Goal: Task Accomplishment & Management: Manage account settings

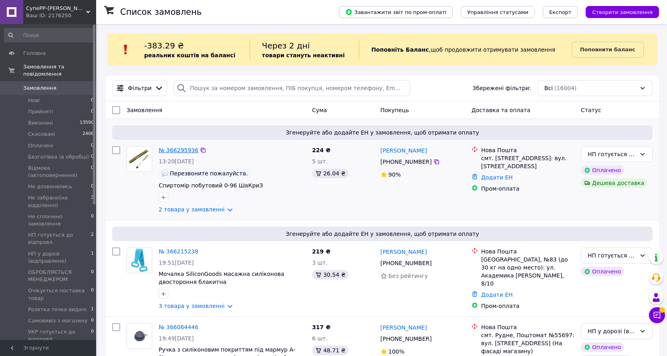
click at [187, 150] on link "№ 366295936" at bounding box center [179, 150] width 40 height 6
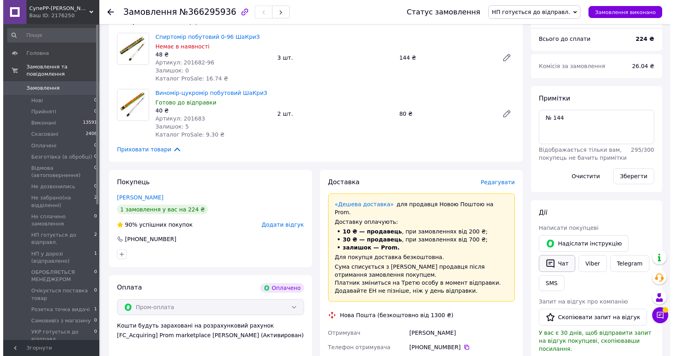
scroll to position [120, 0]
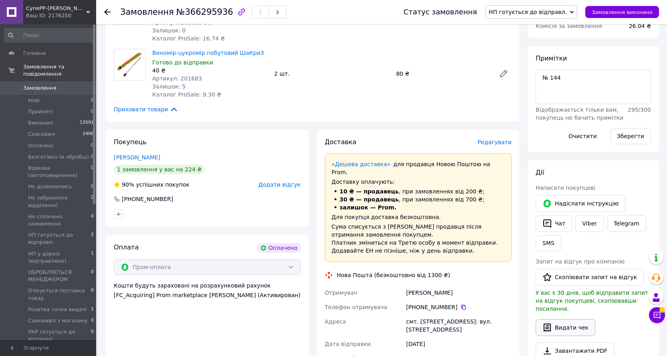
click at [577, 325] on button "Видати чек" at bounding box center [566, 327] width 60 height 17
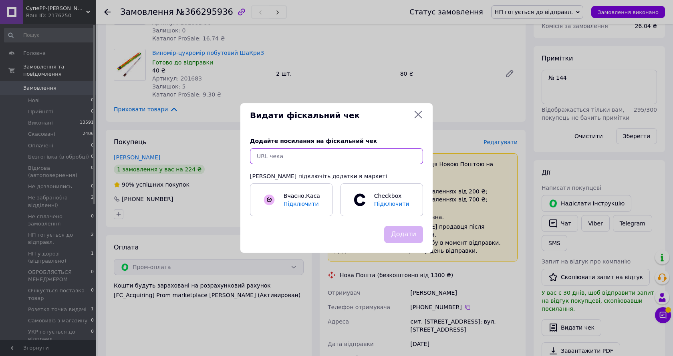
click at [308, 153] on input "text" at bounding box center [336, 156] width 173 height 16
paste input "[URL][DOMAIN_NAME]"
type input "[URL][DOMAIN_NAME]"
click at [404, 236] on button "Додати" at bounding box center [403, 234] width 39 height 17
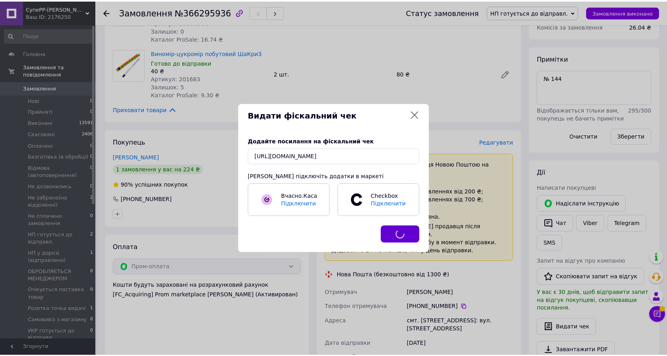
scroll to position [0, 0]
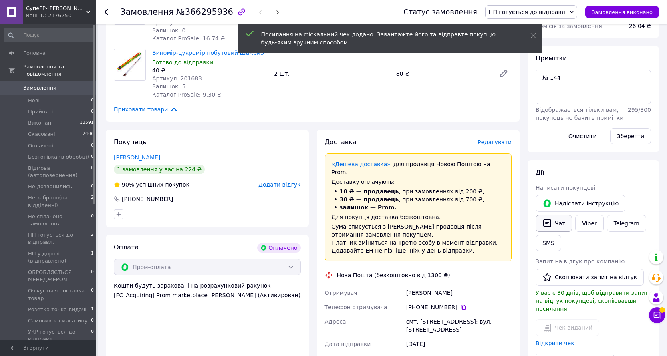
click at [565, 223] on button "Чат" at bounding box center [554, 223] width 36 height 17
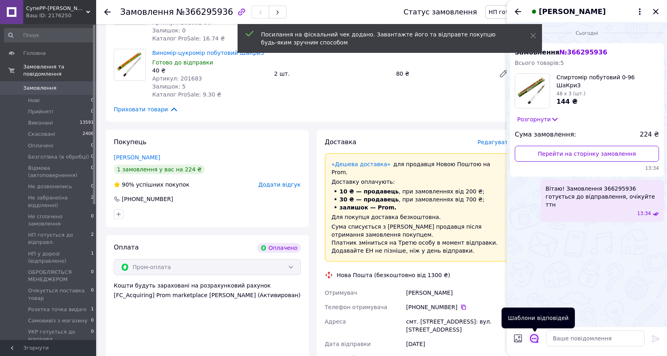
click at [531, 338] on icon "Відкрити шаблони відповідей" at bounding box center [534, 339] width 8 height 8
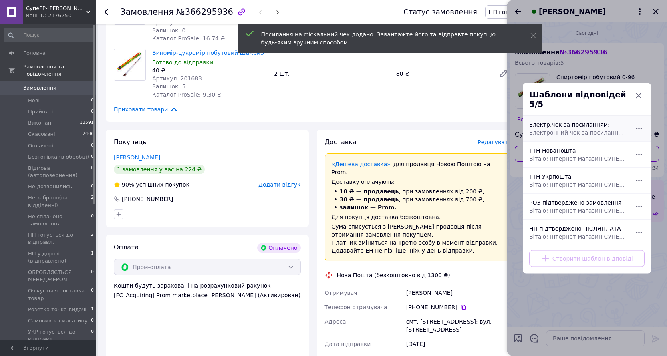
click at [565, 124] on div "Електр.чек за посиланням: Електронний чек за посиланням:" at bounding box center [578, 128] width 104 height 22
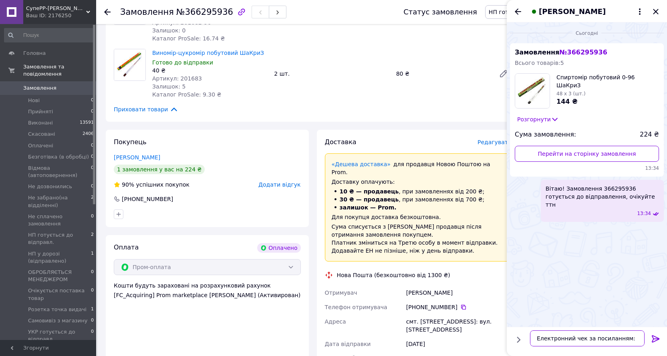
click at [636, 336] on textarea "Електронний чек за посиланням:" at bounding box center [587, 339] width 115 height 16
paste textarea "[URL][DOMAIN_NAME]"
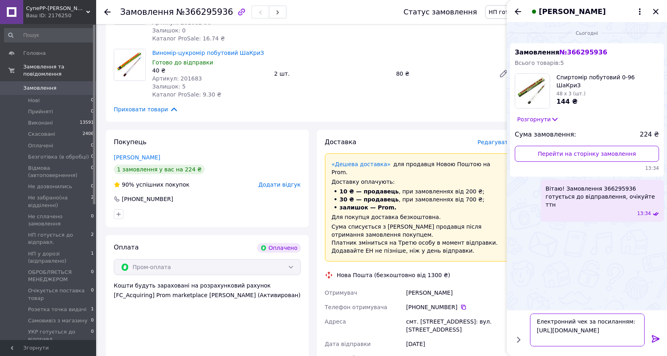
type textarea "Електронний чек за посиланням: [URL][DOMAIN_NAME]"
click at [655, 337] on icon at bounding box center [656, 339] width 10 height 10
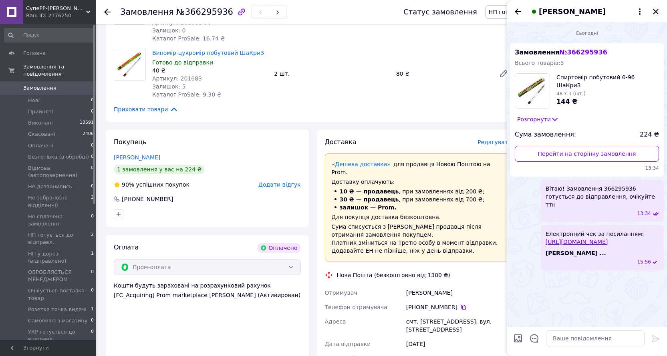
click at [656, 12] on icon "Закрити" at bounding box center [655, 11] width 5 height 5
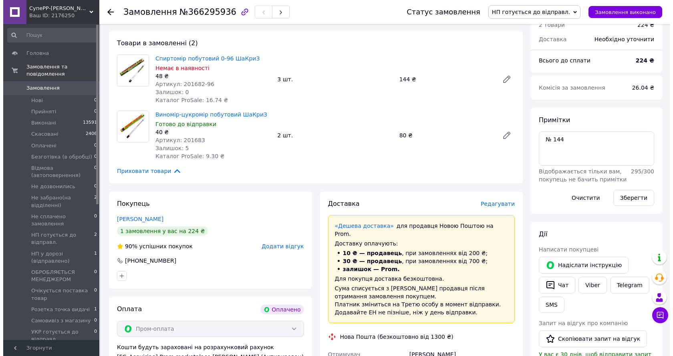
scroll to position [40, 0]
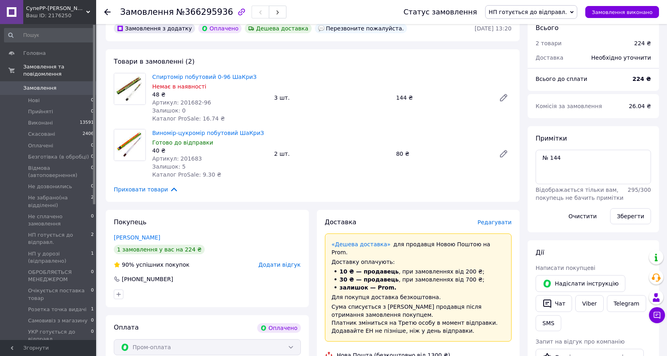
click at [498, 222] on span "Редагувати" at bounding box center [495, 222] width 34 height 6
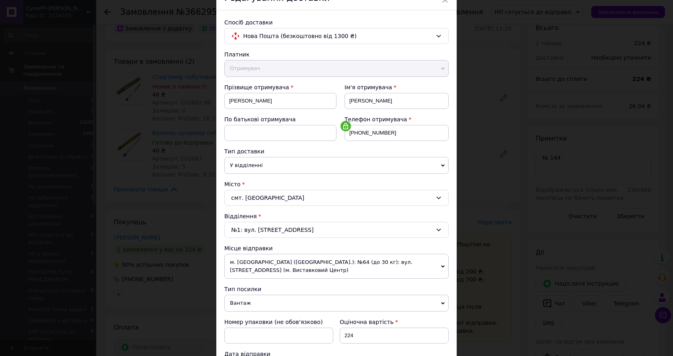
scroll to position [176, 0]
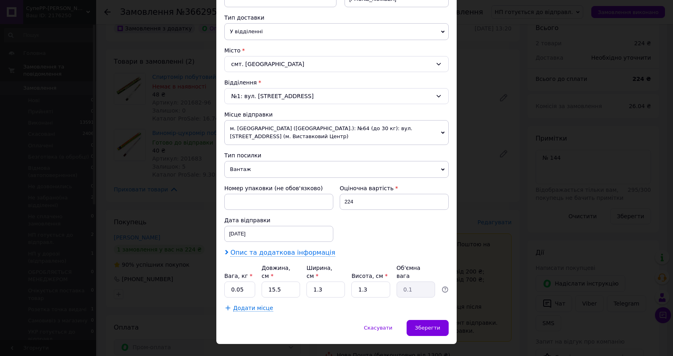
click at [280, 249] on span "Опис та додаткова інформація" at bounding box center [282, 253] width 105 height 8
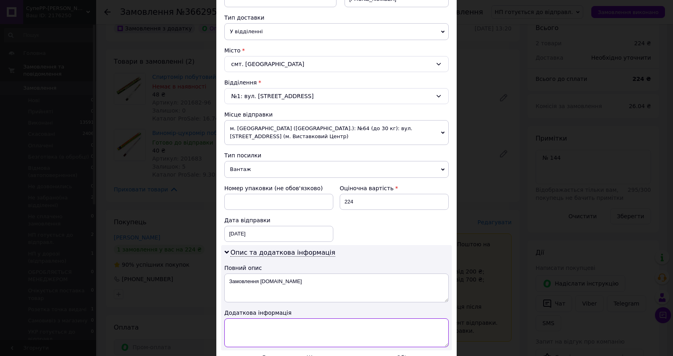
click at [268, 319] on textarea at bounding box center [336, 333] width 224 height 29
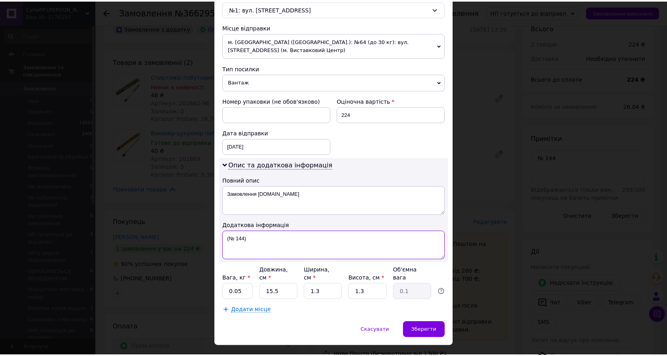
scroll to position [266, 0]
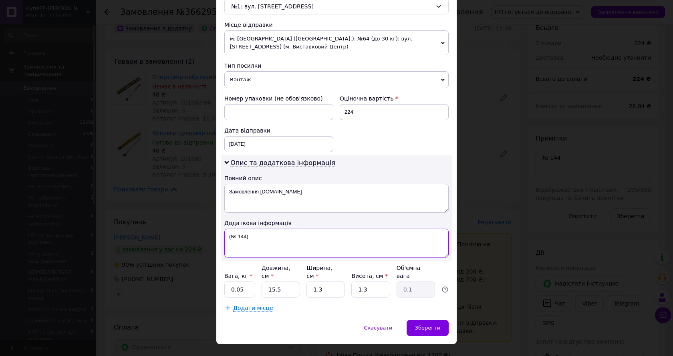
type textarea "(№ 144)"
click at [242, 282] on input "0.05" at bounding box center [239, 290] width 31 height 16
type input "0.5"
click at [294, 282] on input "15.5" at bounding box center [281, 290] width 38 height 16
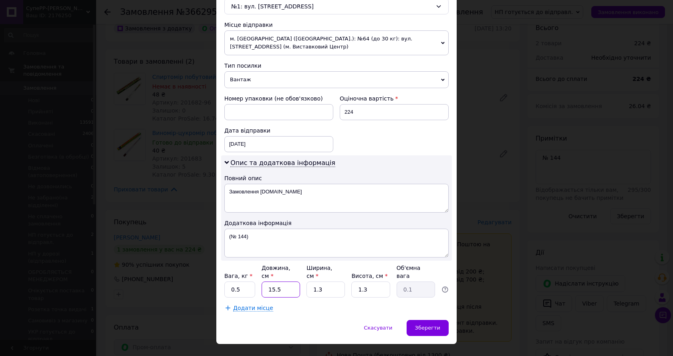
click at [294, 282] on input "15.5" at bounding box center [281, 290] width 38 height 16
type input "20"
click at [321, 282] on input "1.3" at bounding box center [326, 290] width 38 height 16
click at [322, 282] on input "1.3" at bounding box center [326, 290] width 38 height 16
type input "25"
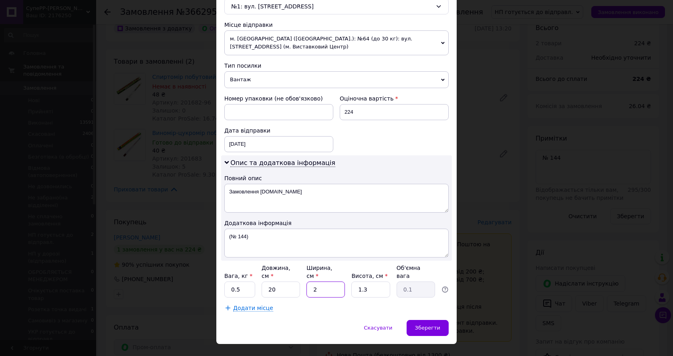
type input "0.16"
type input "25"
click at [371, 282] on input "1.3" at bounding box center [370, 290] width 38 height 16
type input "4"
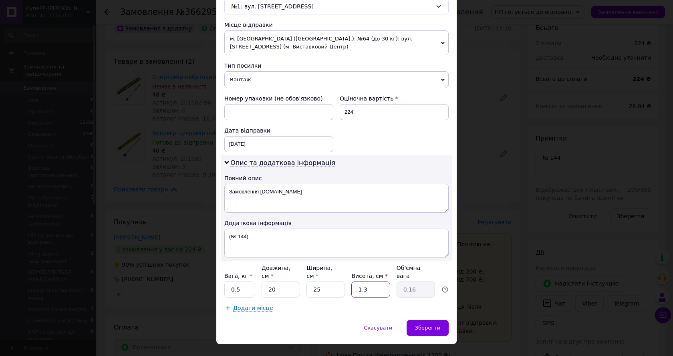
type input "0.5"
type input "4"
click at [436, 325] on span "Зберегти" at bounding box center [427, 328] width 25 height 6
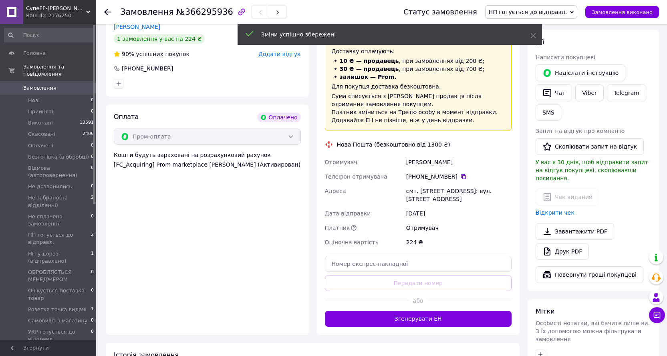
scroll to position [321, 0]
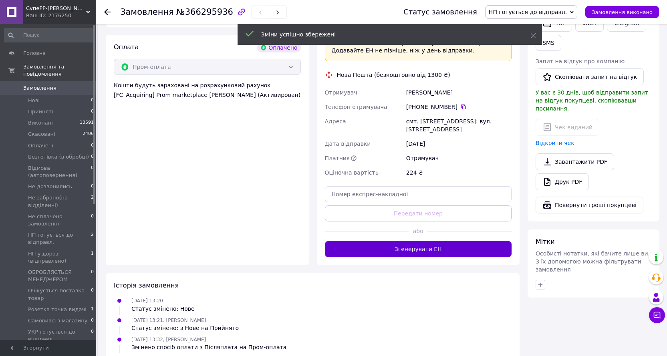
click at [429, 241] on button "Згенерувати ЕН" at bounding box center [418, 249] width 187 height 16
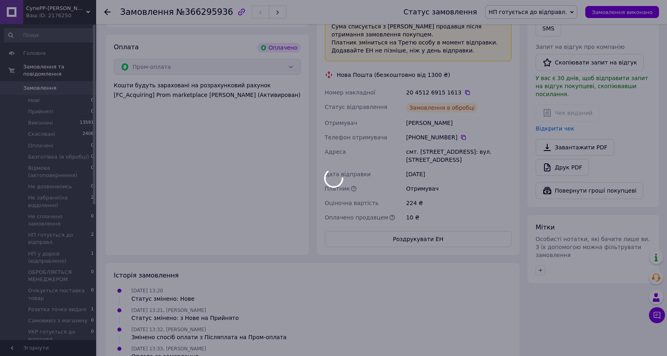
scroll to position [11, 0]
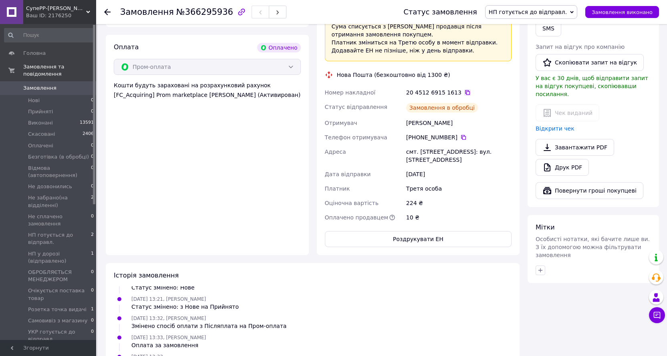
click at [464, 89] on icon at bounding box center [467, 92] width 6 height 6
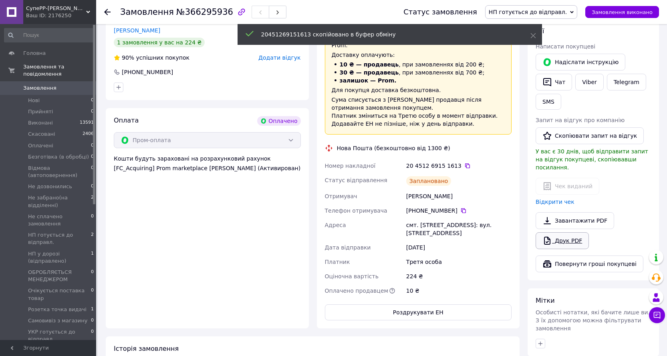
scroll to position [160, 0]
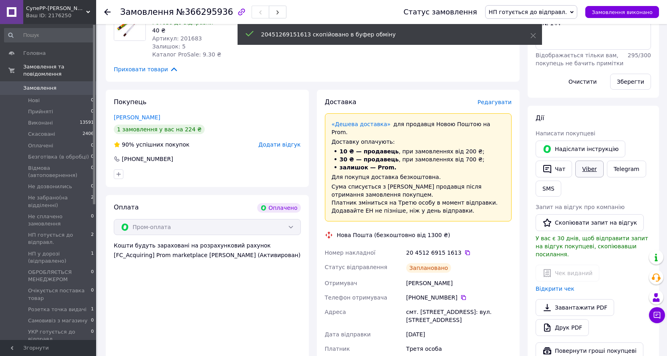
click at [591, 170] on link "Viber" at bounding box center [589, 169] width 28 height 17
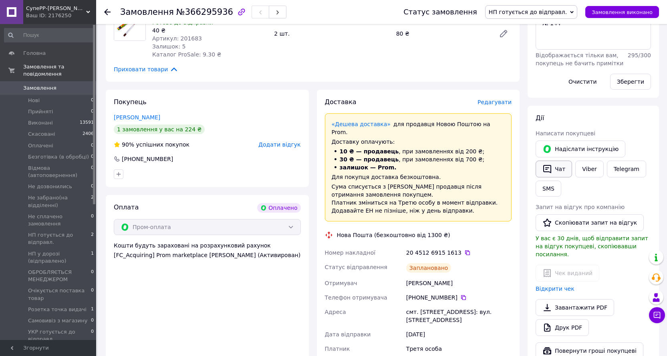
click at [558, 167] on button "Чат" at bounding box center [554, 169] width 36 height 17
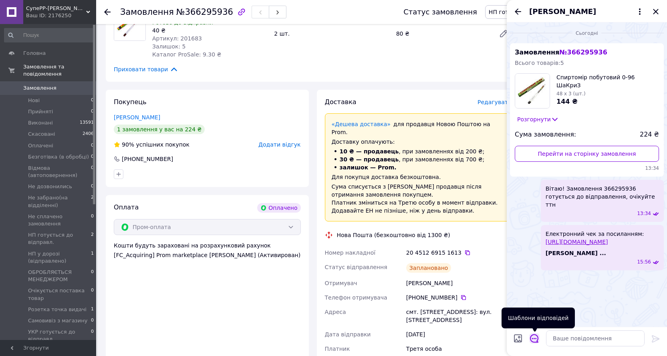
click at [535, 339] on icon "Відкрити шаблони відповідей" at bounding box center [534, 338] width 9 height 9
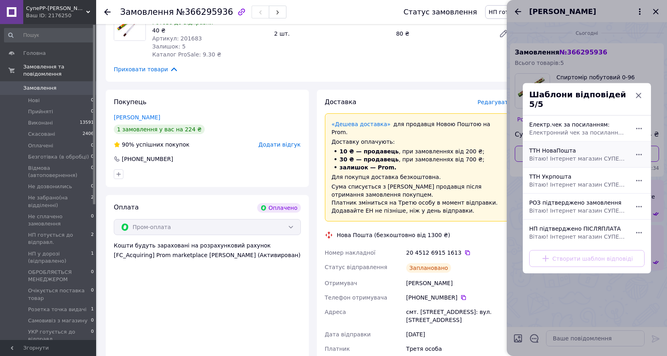
click at [548, 147] on div "**********" at bounding box center [578, 154] width 104 height 22
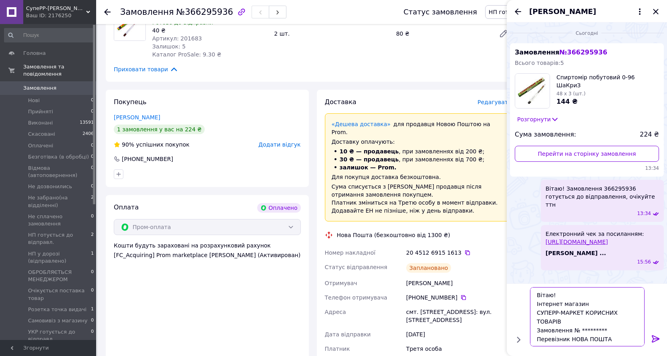
drag, startPoint x: 547, startPoint y: 338, endPoint x: 590, endPoint y: 337, distance: 43.3
click at [590, 337] on textarea "**********" at bounding box center [587, 316] width 115 height 59
paste textarea "20451269151613"
drag, startPoint x: 179, startPoint y: 14, endPoint x: 218, endPoint y: 12, distance: 39.3
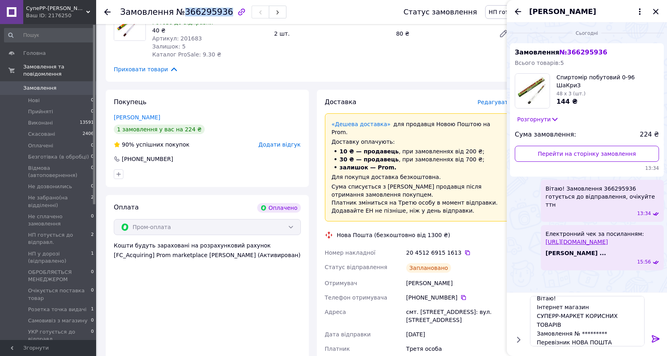
click at [218, 12] on span "№366295936" at bounding box center [204, 12] width 57 height 10
copy span "366295936"
drag, startPoint x: 577, startPoint y: 324, endPoint x: 604, endPoint y: 322, distance: 26.5
click at [604, 322] on textarea "Вітаю! Інтернет магазин СУПЕРР-МАРКЕТ КОРИСНИХ ТОВАРІВ Замовлення № ********* П…" at bounding box center [587, 321] width 115 height 50
paste textarea "366295936"
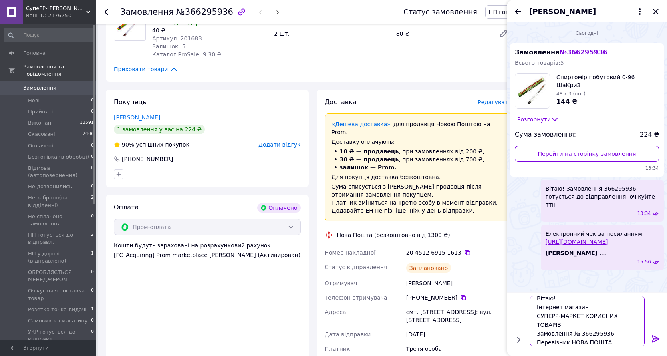
scroll to position [0, 0]
drag, startPoint x: 637, startPoint y: 315, endPoint x: 523, endPoint y: 297, distance: 116.2
click at [523, 297] on div "Вітаю! Інтернет магазин СУПЕРР-МАРКЕТ КОРИСНИХ ТОВАРІВ Замовлення № 366295936 П…" at bounding box center [587, 321] width 154 height 57
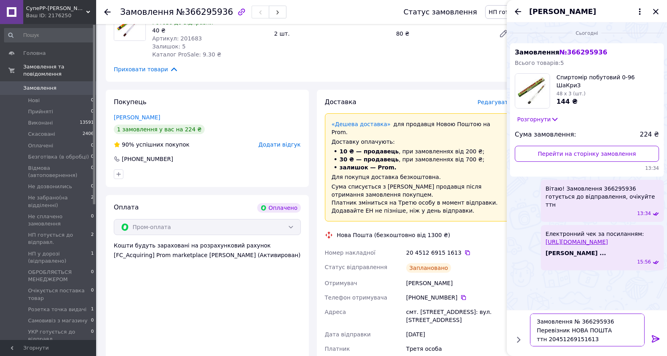
click at [537, 331] on textarea "Замовлення № 366295936 Перевізник НОВА ПОШТА ттн 20451269151613 Дякуємо за поку…" at bounding box center [587, 330] width 115 height 33
type textarea "Замовлення № 366295936 Перевізник НОВА ПОШТА ттн 20451269151613 Дякуємо за поку…"
click at [655, 339] on icon at bounding box center [656, 338] width 8 height 7
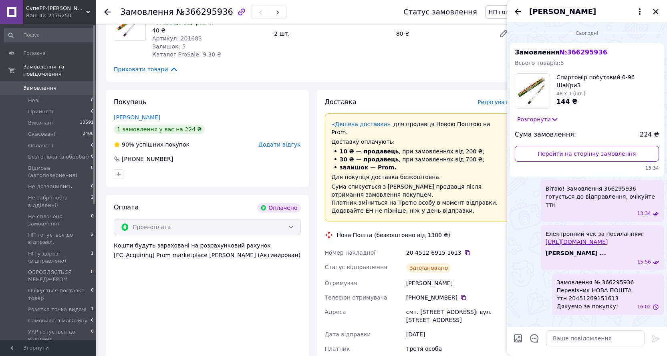
scroll to position [0, 0]
click at [656, 11] on icon "Закрити" at bounding box center [655, 11] width 5 height 5
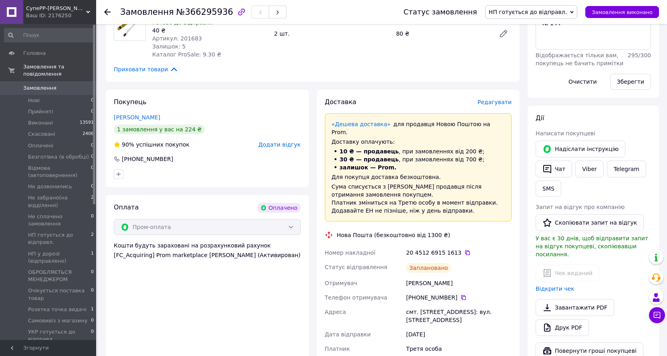
click at [532, 14] on span "НП готується до відправл." at bounding box center [528, 12] width 78 height 6
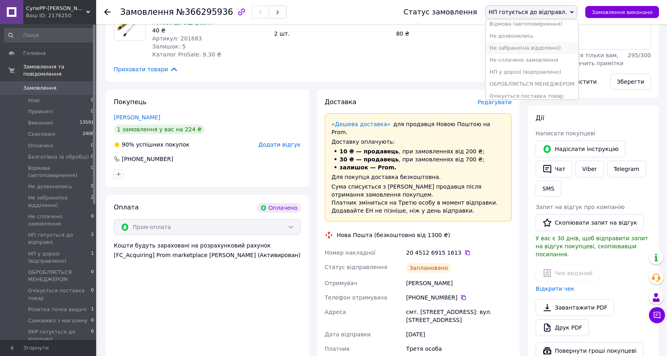
scroll to position [80, 0]
click at [542, 56] on li "НП у дорозі (відправлено)" at bounding box center [532, 56] width 93 height 12
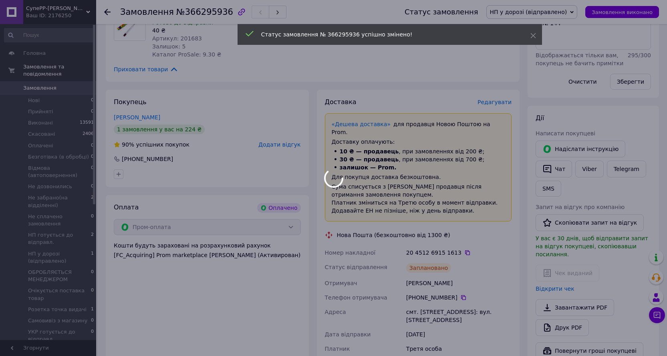
scroll to position [30, 0]
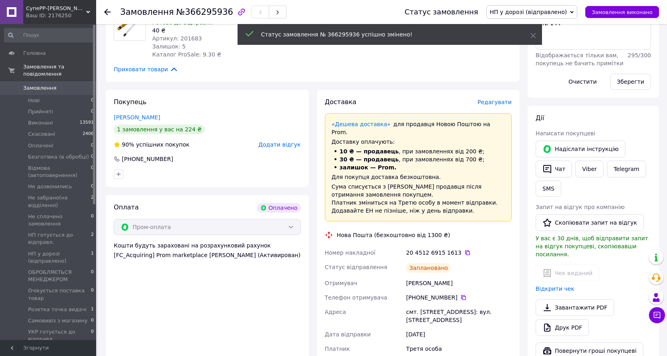
click at [107, 11] on icon at bounding box center [107, 12] width 6 height 6
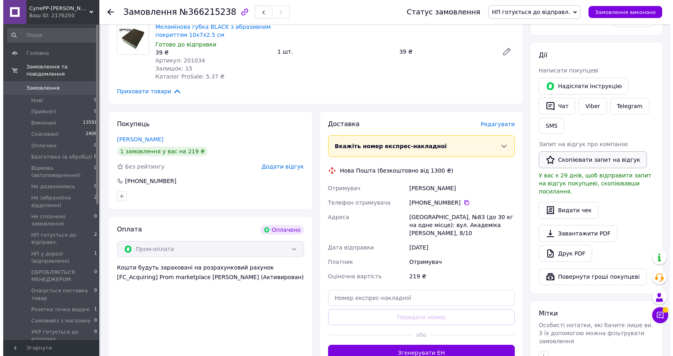
scroll to position [240, 0]
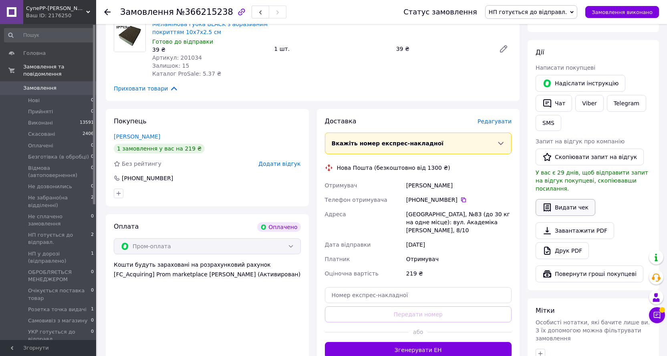
click at [569, 199] on button "Видати чек" at bounding box center [566, 207] width 60 height 17
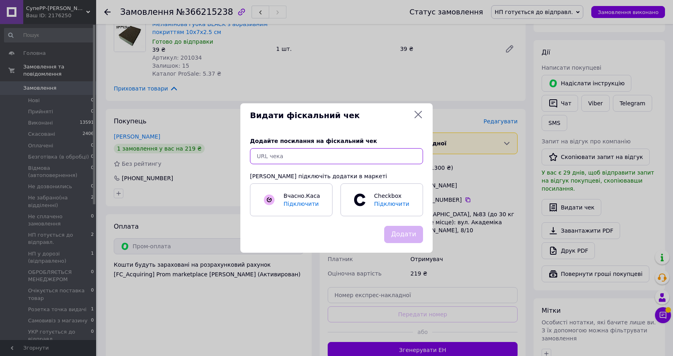
click at [381, 160] on input "text" at bounding box center [336, 156] width 173 height 16
paste input "https://check.checkbox.ua/0c2ad25c-ce51-445a-a09b-ca1e81e0107b"
type input "https://check.checkbox.ua/0c2ad25c-ce51-445a-a09b-ca1e81e0107b"
click at [403, 232] on button "Додати" at bounding box center [403, 234] width 39 height 17
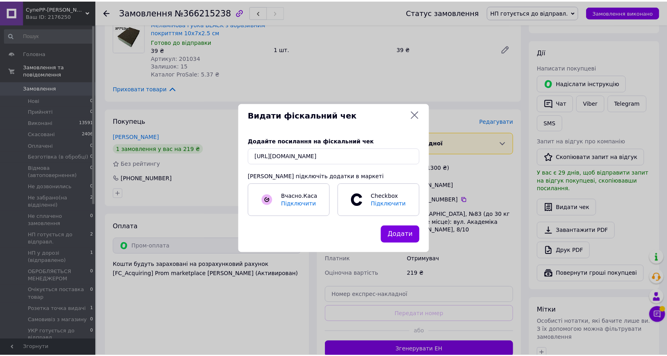
scroll to position [0, 0]
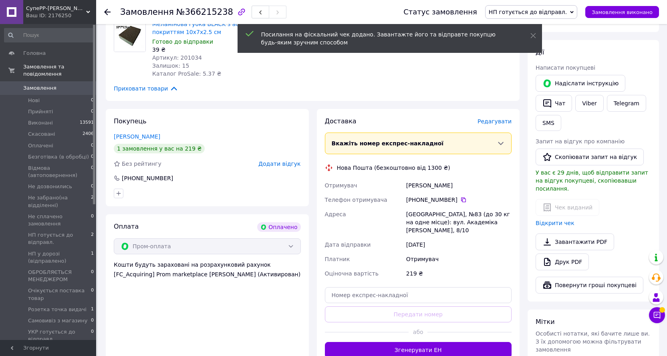
click at [561, 106] on button "Чат" at bounding box center [554, 103] width 36 height 17
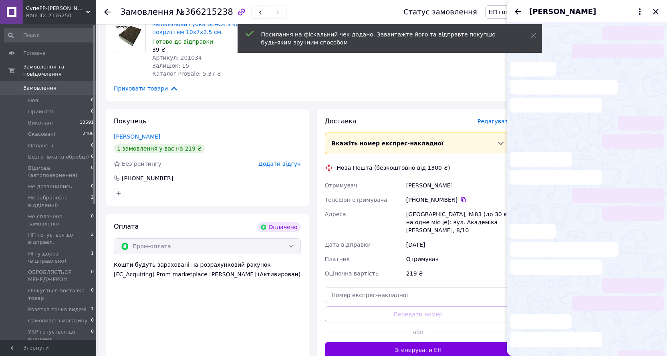
scroll to position [75, 0]
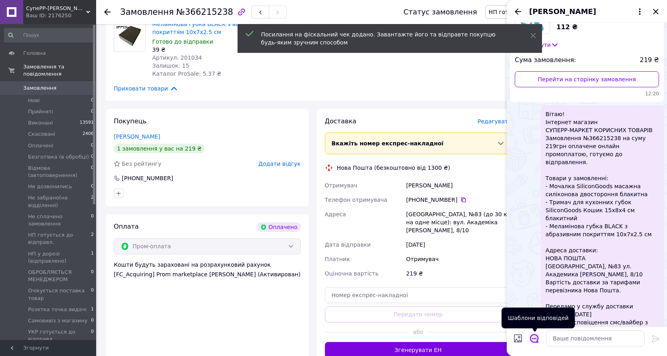
click at [533, 341] on icon "Відкрити шаблони відповідей" at bounding box center [534, 338] width 9 height 9
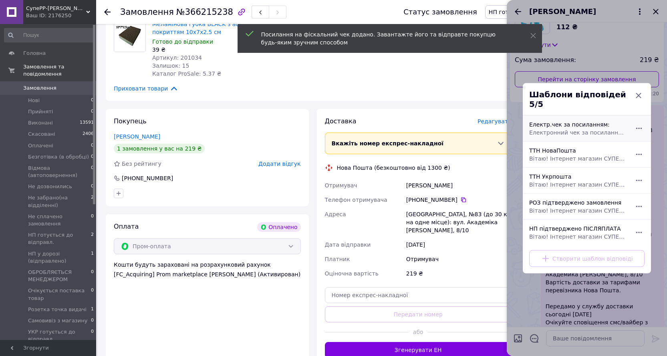
click at [582, 123] on div "Електр.чек за посиланням: Електронний чек за посиланням:" at bounding box center [578, 128] width 104 height 22
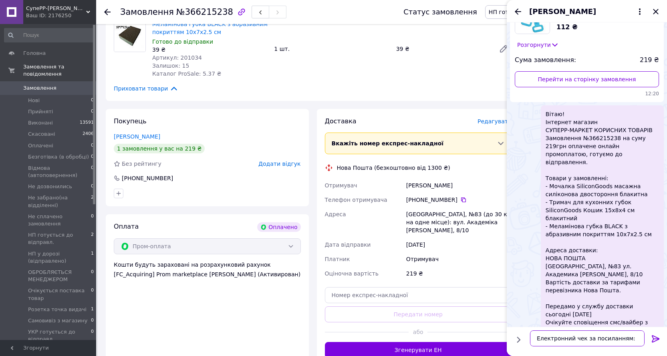
click at [628, 336] on textarea "Електронний чек за посиланням:" at bounding box center [587, 339] width 115 height 16
paste textarea "https://check.checkbox.ua/0c2ad25c-ce51-445a-a09b-ca1e81e0107b"
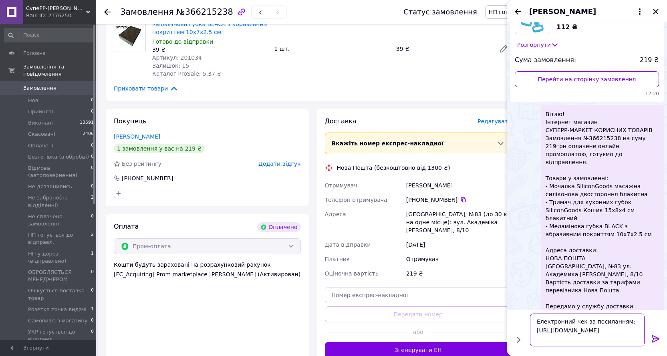
type textarea "Електронний чек за посиланням: https://check.checkbox.ua/0c2ad25c-ce51-445a-a09…"
click at [658, 339] on icon at bounding box center [656, 338] width 8 height 7
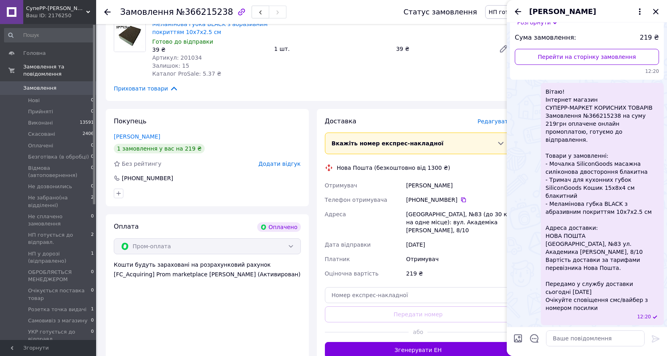
scroll to position [131, 0]
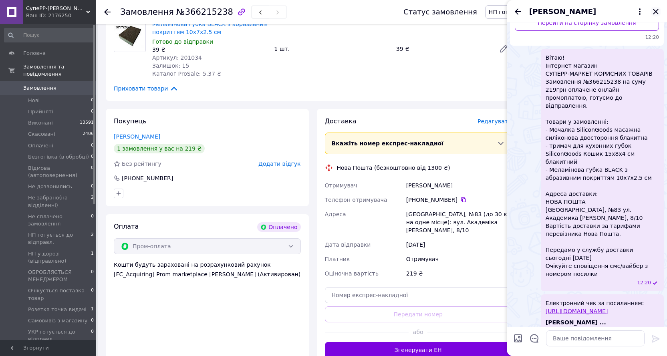
click at [657, 11] on icon "Закрити" at bounding box center [655, 11] width 5 height 5
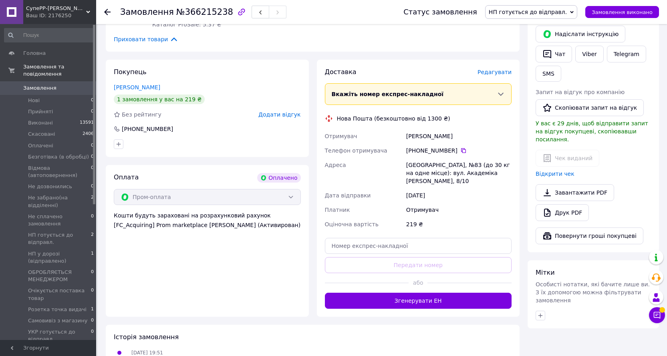
scroll to position [394, 0]
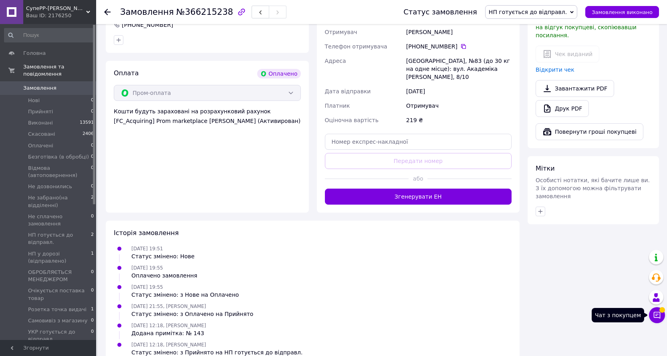
click at [658, 313] on icon at bounding box center [657, 315] width 7 height 7
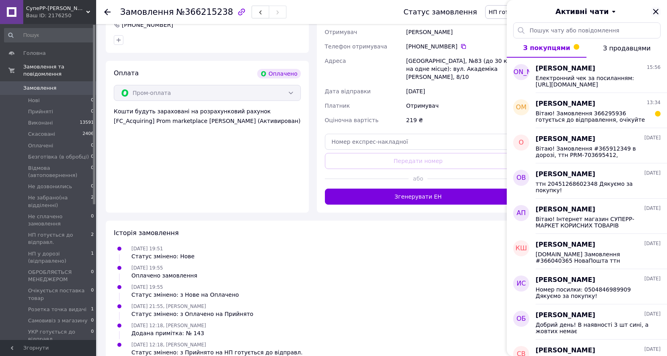
click at [655, 12] on icon "Закрити" at bounding box center [656, 12] width 10 height 10
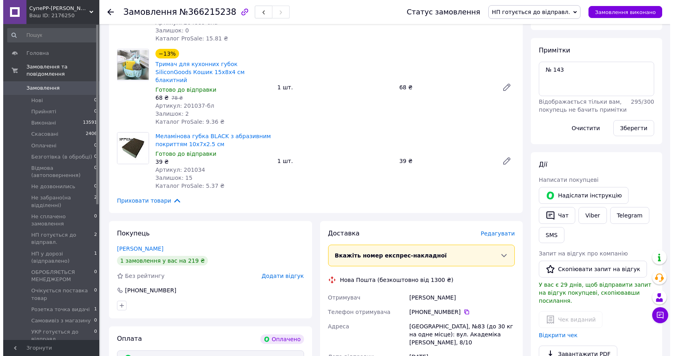
scroll to position [160, 0]
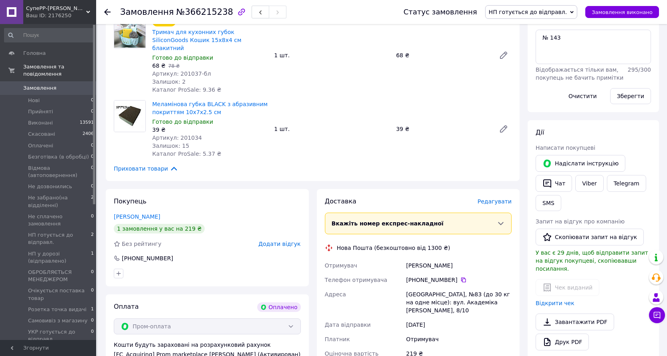
click at [501, 198] on span "Редагувати" at bounding box center [495, 201] width 34 height 6
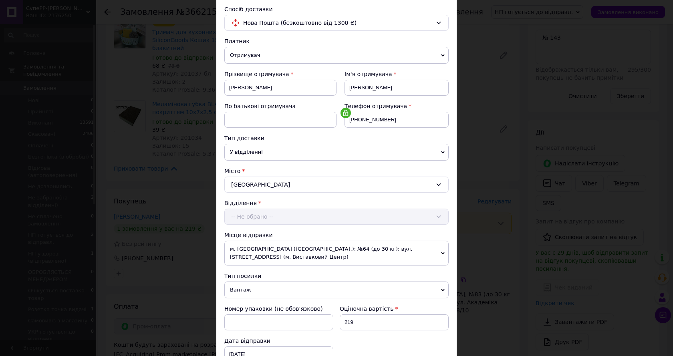
scroll to position [176, 0]
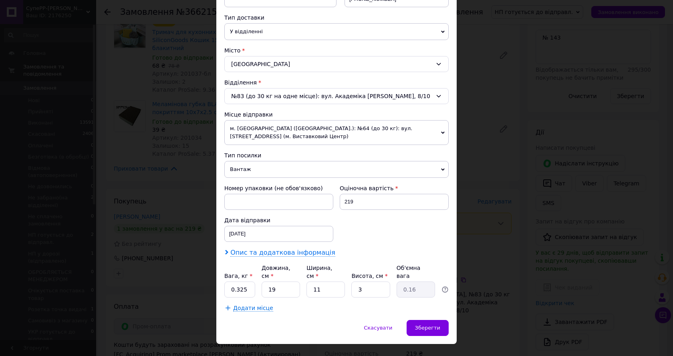
click at [284, 249] on span "Опис та додаткова інформація" at bounding box center [282, 253] width 105 height 8
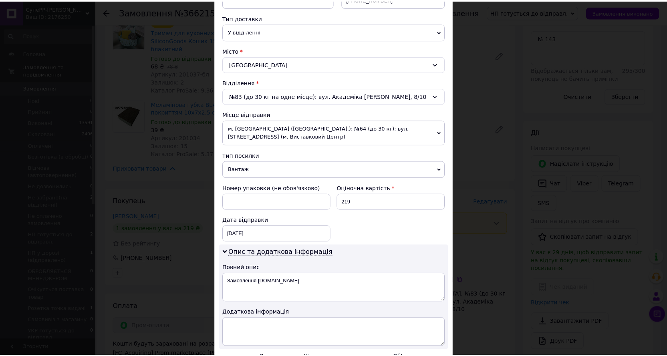
scroll to position [266, 0]
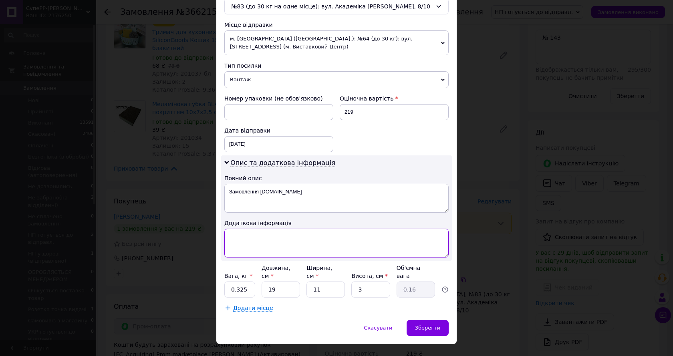
click at [283, 238] on textarea at bounding box center [336, 243] width 224 height 29
type textarea "(№ 143)"
click at [244, 282] on input "0.325" at bounding box center [239, 290] width 31 height 16
type input "0.5"
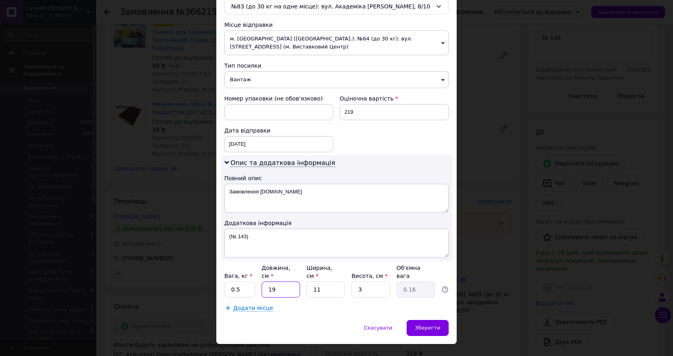
click at [271, 282] on input "19" at bounding box center [281, 290] width 38 height 16
type input "2"
type input "0.1"
type input "20"
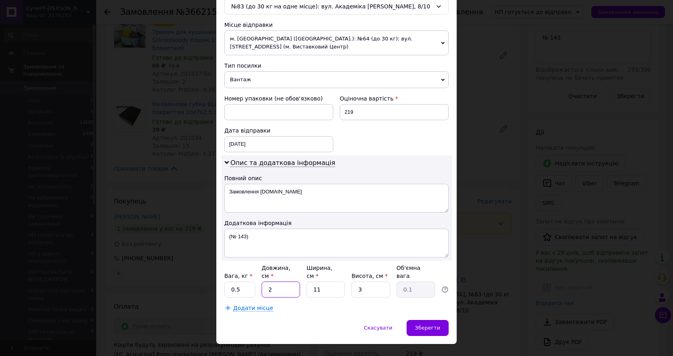
type input "0.17"
type input "20"
click at [320, 282] on input "11" at bounding box center [326, 290] width 38 height 16
type input "2"
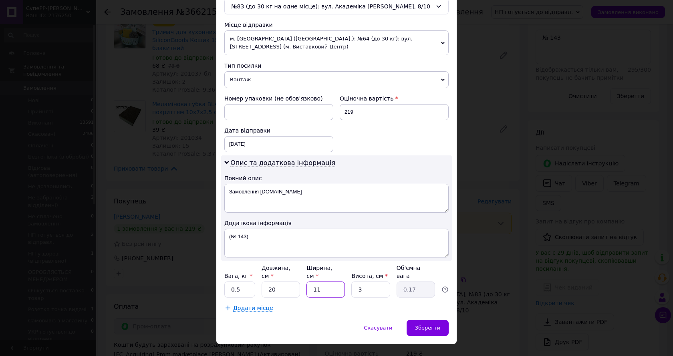
type input "0.1"
type input "25"
type input "0.38"
type input "25"
click at [371, 282] on input "3" at bounding box center [370, 290] width 38 height 16
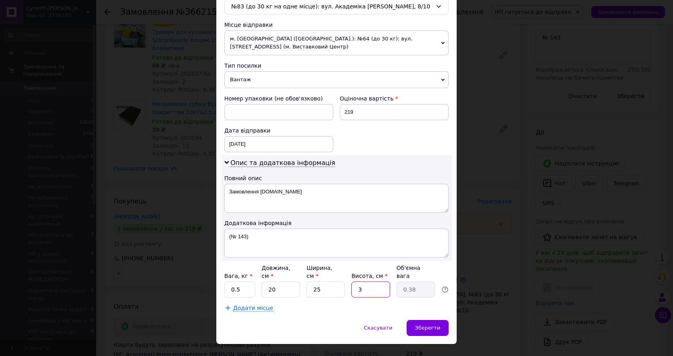
click at [371, 282] on input "3" at bounding box center [370, 290] width 38 height 16
type input "5"
type input "0.63"
type input "5"
click at [425, 325] on span "Зберегти" at bounding box center [427, 328] width 25 height 6
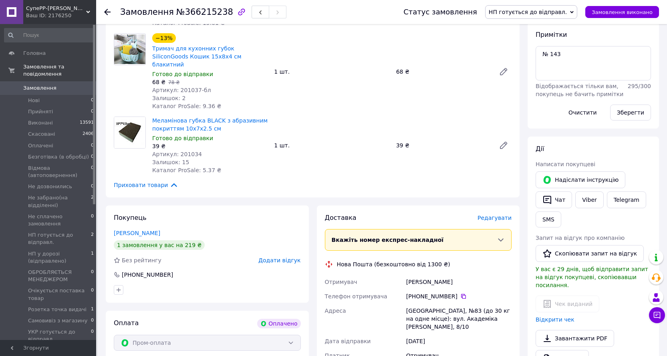
scroll to position [281, 0]
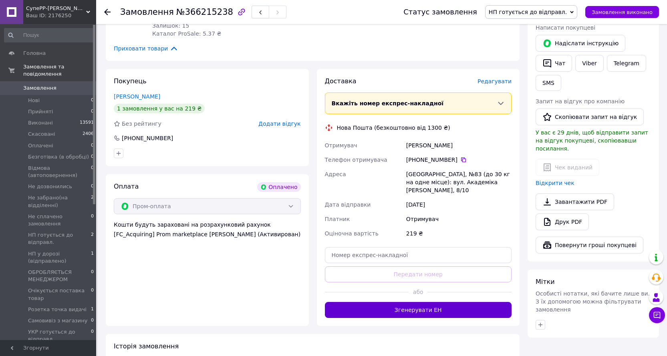
click at [441, 302] on button "Згенерувати ЕН" at bounding box center [418, 310] width 187 height 16
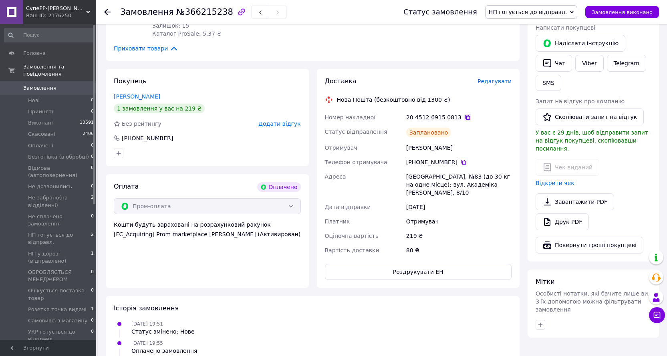
click at [464, 114] on icon at bounding box center [467, 117] width 6 height 6
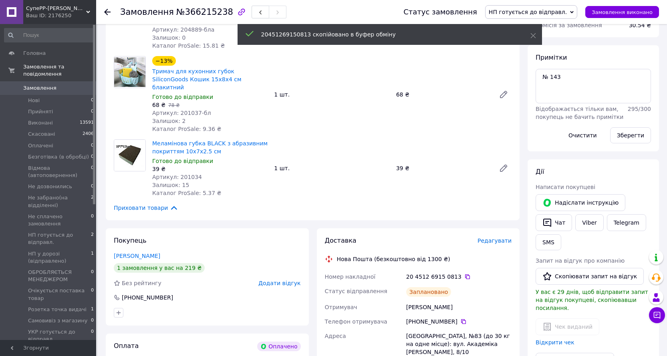
scroll to position [120, 0]
click at [582, 222] on link "Viber" at bounding box center [589, 223] width 28 height 17
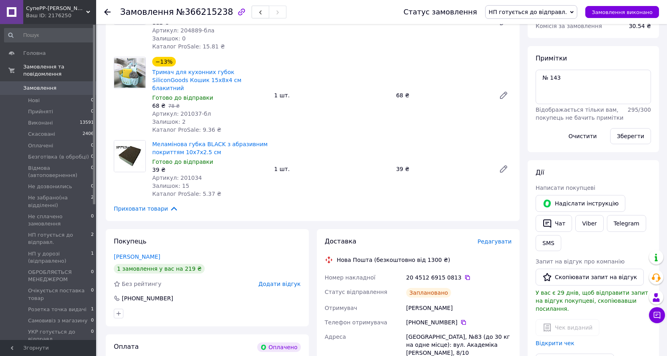
click at [208, 229] on div "Покупець Терещенко Александра 1 замовлення у вас на 219 ₴ Без рейтингу Додати в…" at bounding box center [207, 277] width 203 height 97
click at [558, 227] on button "Чат" at bounding box center [554, 223] width 36 height 17
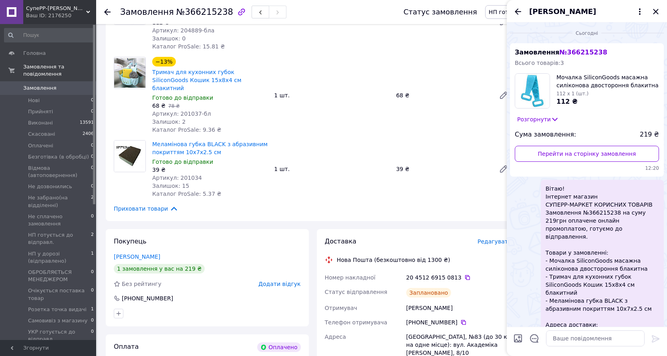
scroll to position [131, 0]
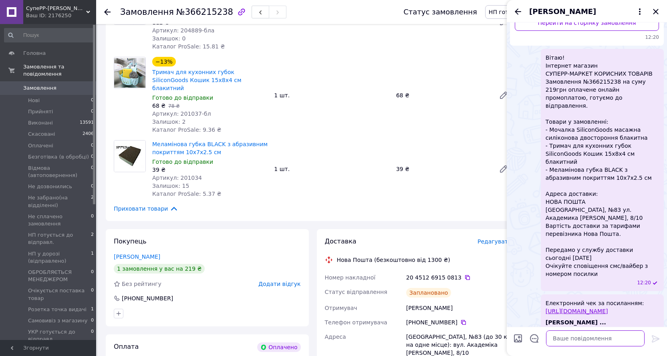
click at [590, 342] on textarea at bounding box center [595, 339] width 99 height 16
paste textarea "Номер посилки: 20451269150813 Дякуємо за покупку!"
type textarea "Номер посилки: 20451269150813 Дякуємо за покупку!"
click at [656, 335] on icon at bounding box center [656, 339] width 10 height 10
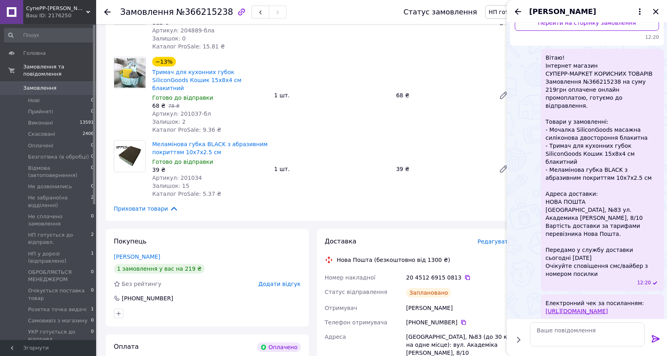
scroll to position [168, 0]
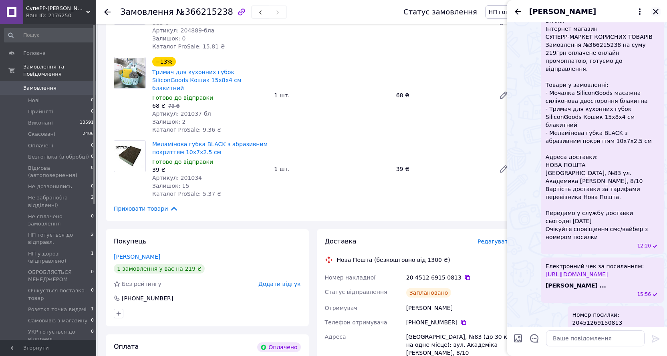
click at [658, 12] on icon "Закрити" at bounding box center [656, 12] width 10 height 10
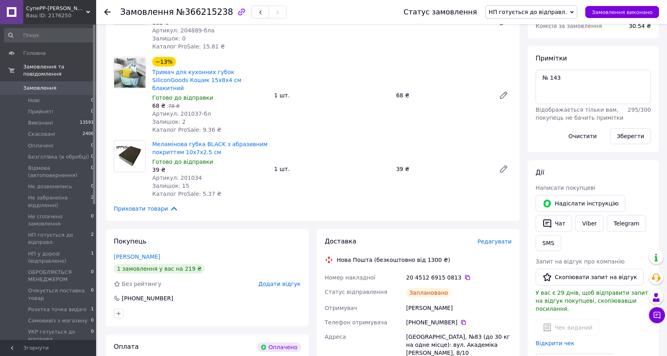
click at [523, 16] on span "НП готується до відправл." at bounding box center [531, 12] width 92 height 14
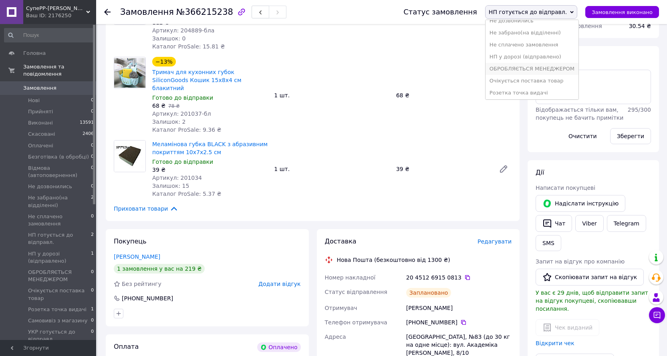
scroll to position [80, 0]
click at [539, 52] on li "НП у дорозі (відправлено)" at bounding box center [532, 56] width 93 height 12
